Goal: Task Accomplishment & Management: Use online tool/utility

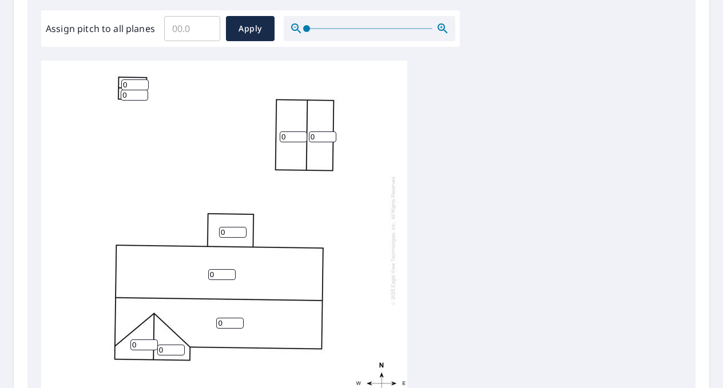
scroll to position [342, 0]
click at [188, 37] on input "Assign pitch to all planes" at bounding box center [192, 28] width 56 height 32
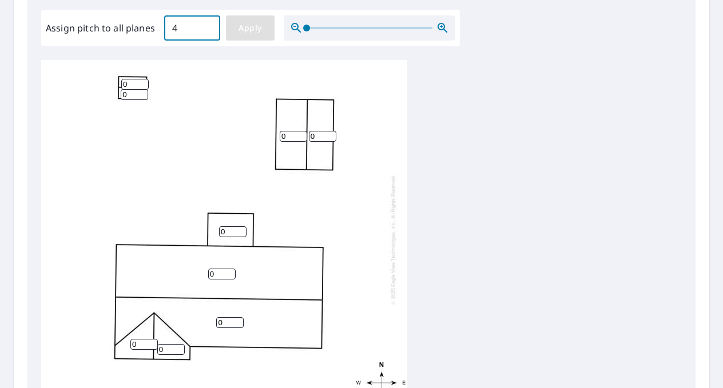
type input "4"
click at [238, 31] on span "Apply" at bounding box center [250, 28] width 30 height 14
type input "4"
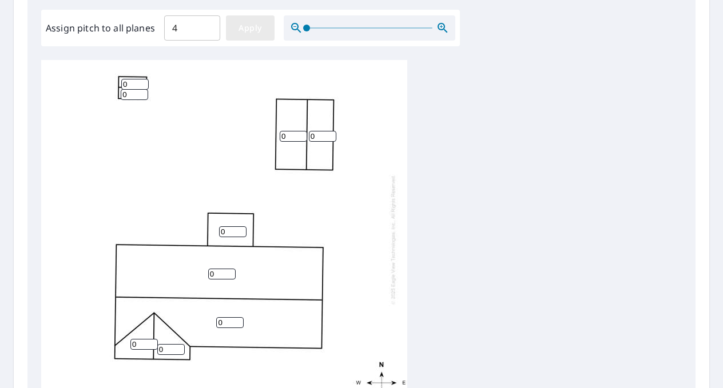
type input "4"
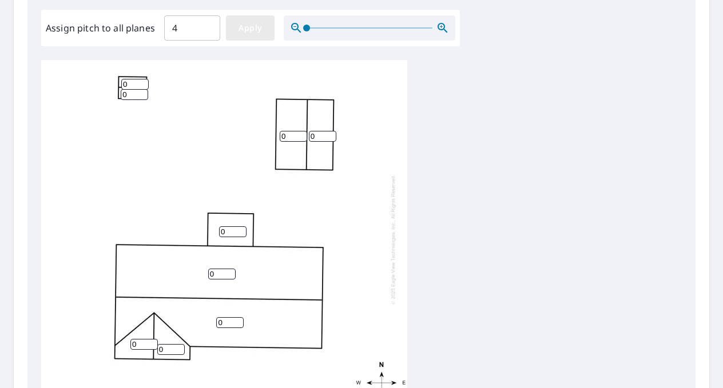
type input "4"
click at [227, 233] on input "4" at bounding box center [232, 231] width 27 height 11
type input "1"
click at [147, 186] on div "4 4 4 4 1 4 4 4 4" at bounding box center [224, 239] width 366 height 359
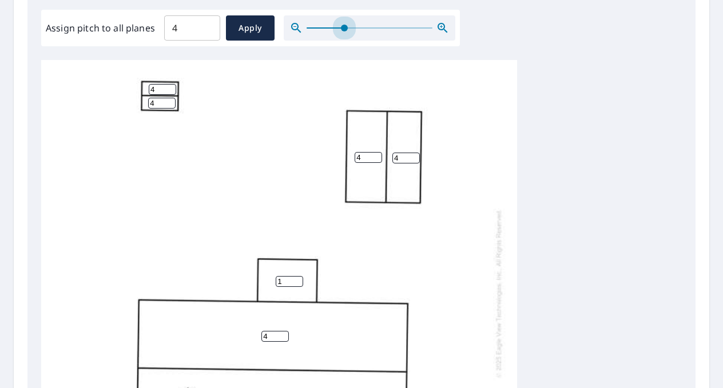
drag, startPoint x: 305, startPoint y: 30, endPoint x: 395, endPoint y: 55, distance: 93.2
click at [395, 55] on div "Edit Pitches Assign pitch to all planes 4 ​ Apply 4 4 4 4 1 4 4 4 4" at bounding box center [361, 199] width 668 height 468
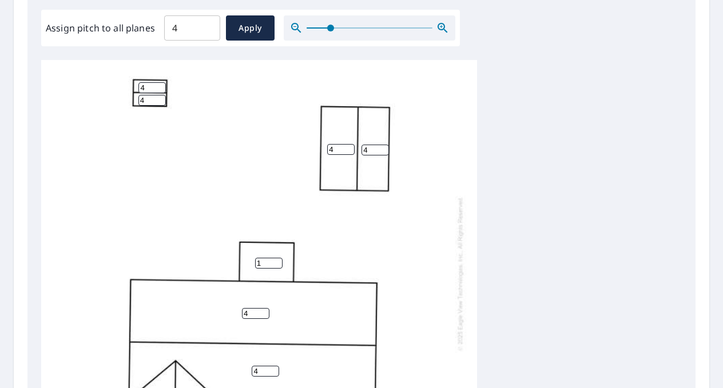
drag, startPoint x: 391, startPoint y: 30, endPoint x: 298, endPoint y: 30, distance: 93.2
click at [327, 30] on span at bounding box center [330, 28] width 7 height 7
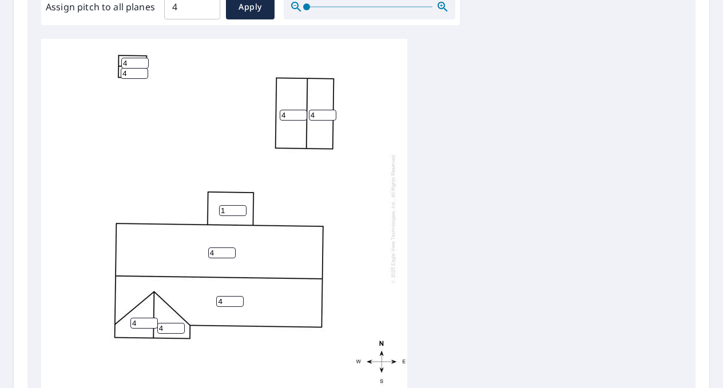
scroll to position [382, 0]
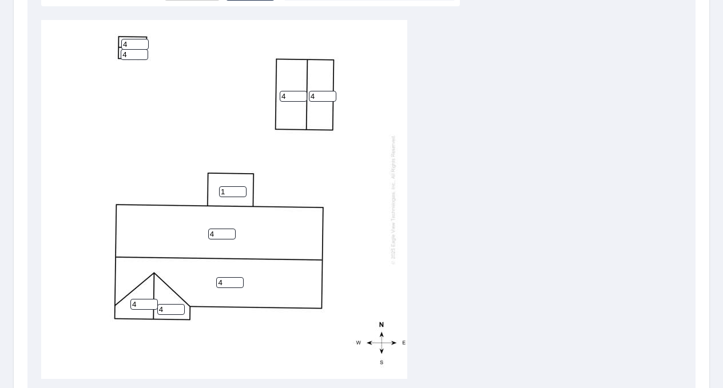
click at [135, 44] on input "4" at bounding box center [134, 44] width 27 height 11
type input "6"
click at [134, 53] on input "4" at bounding box center [134, 54] width 27 height 11
type input "6"
click at [175, 99] on div "4 4 4 4 1 4 4 6 6" at bounding box center [224, 199] width 366 height 359
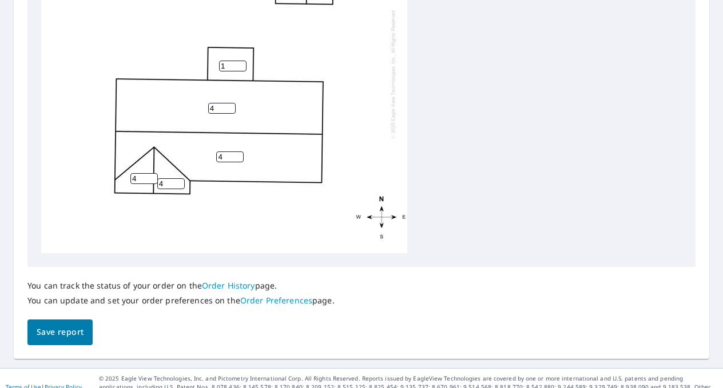
scroll to position [509, 0]
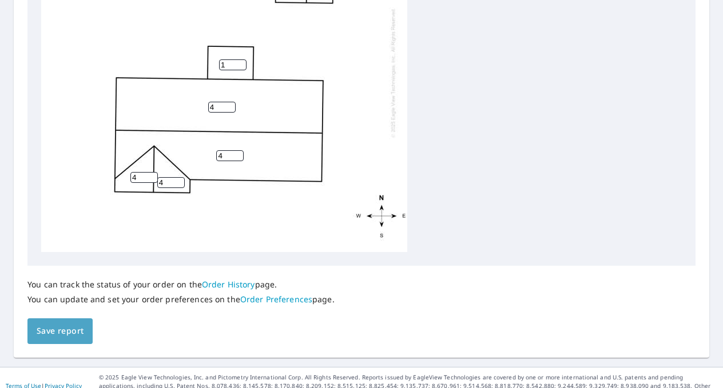
click at [81, 326] on span "Save report" at bounding box center [60, 331] width 47 height 14
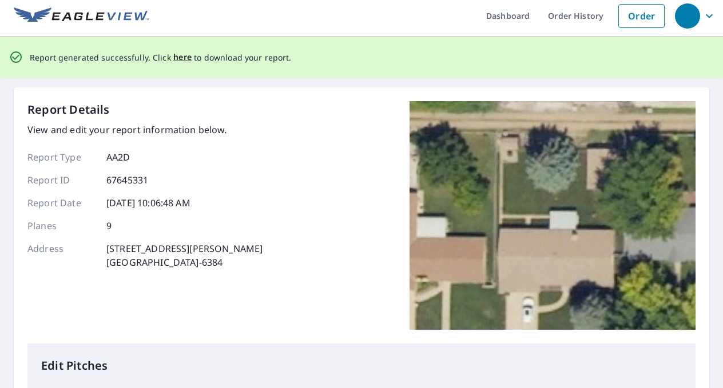
scroll to position [0, 0]
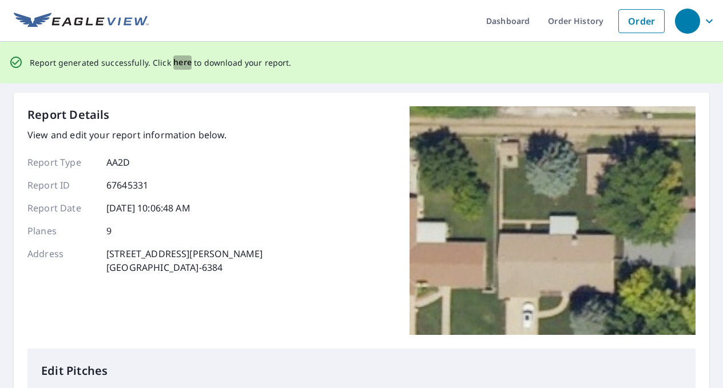
click at [178, 63] on span "here" at bounding box center [182, 62] width 19 height 14
